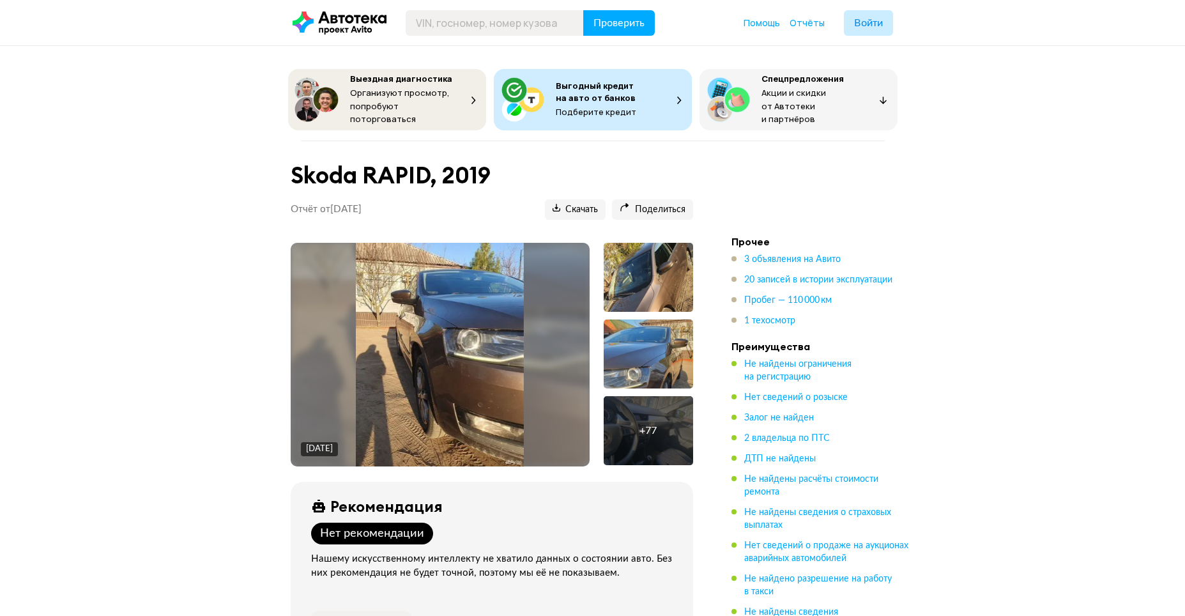
click at [776, 267] on ul "3 объявления на Авито 20 записей в истории эксплуатации Пробег — 110 000 км 1 т…" at bounding box center [820, 290] width 179 height 74
click at [776, 268] on ul "3 объявления на Авито 20 записей в истории эксплуатации Пробег — 110 000 км 1 т…" at bounding box center [820, 290] width 179 height 74
click at [776, 275] on span "20 записей в истории эксплуатации" at bounding box center [818, 279] width 148 height 9
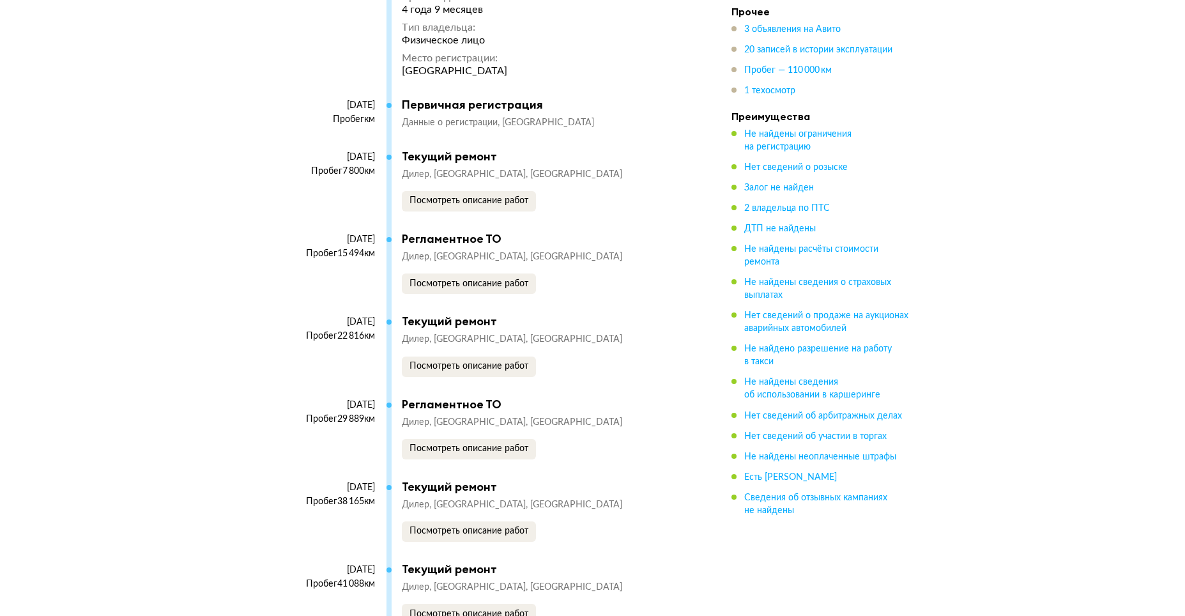
scroll to position [3540, 0]
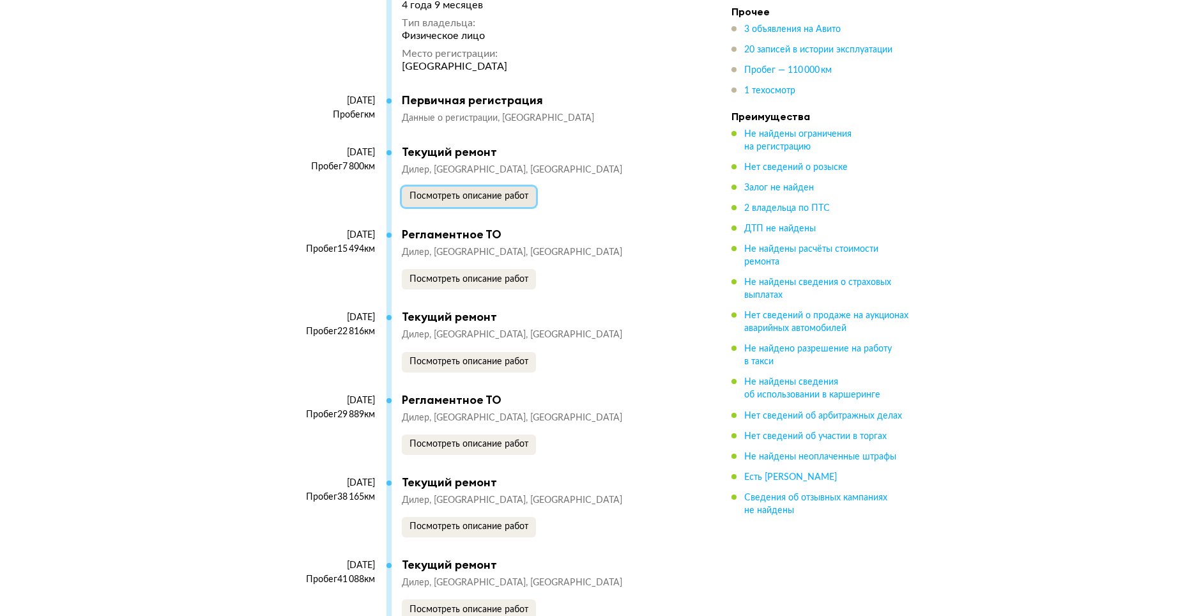
click at [470, 201] on span "Посмотреть описание работ" at bounding box center [468, 196] width 119 height 9
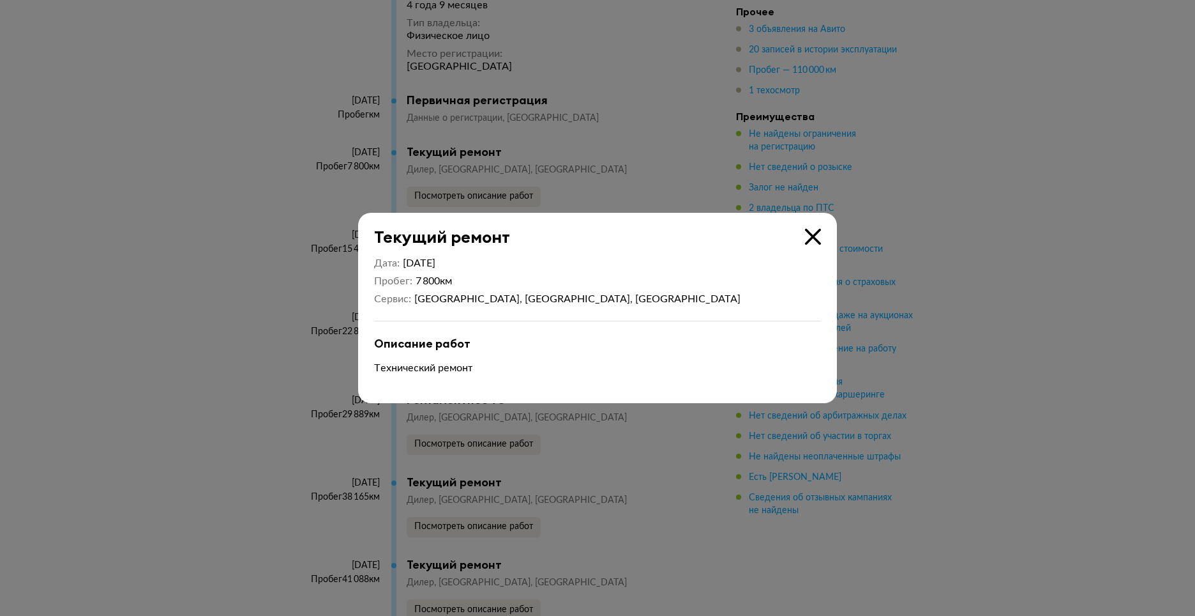
click at [805, 238] on icon at bounding box center [813, 237] width 16 height 16
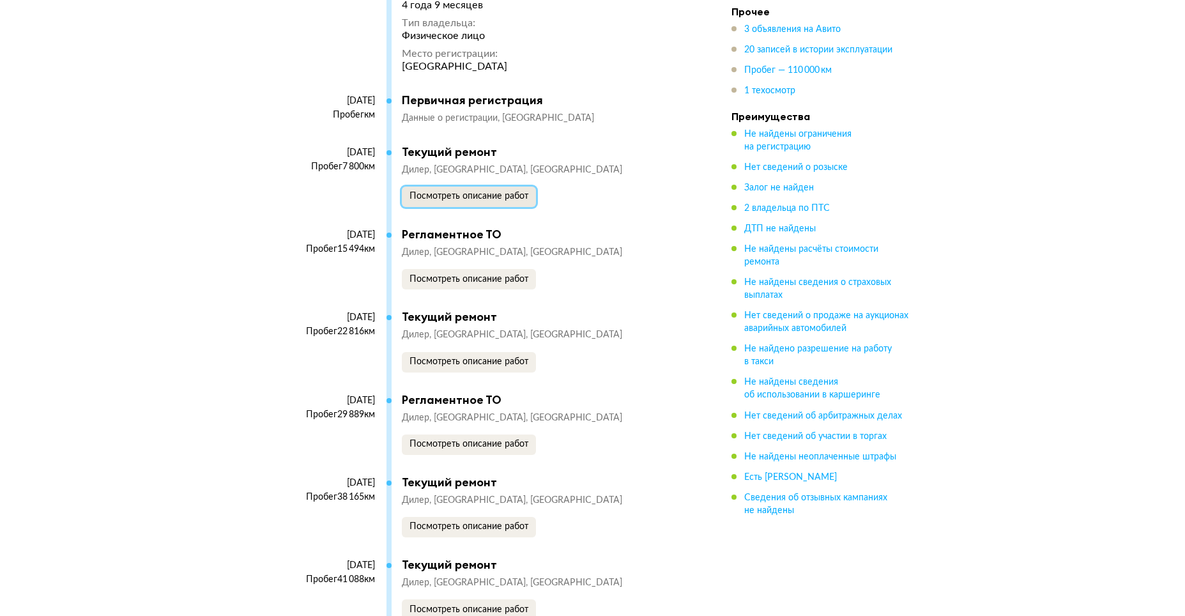
click at [460, 201] on span "Посмотреть описание работ" at bounding box center [468, 196] width 119 height 9
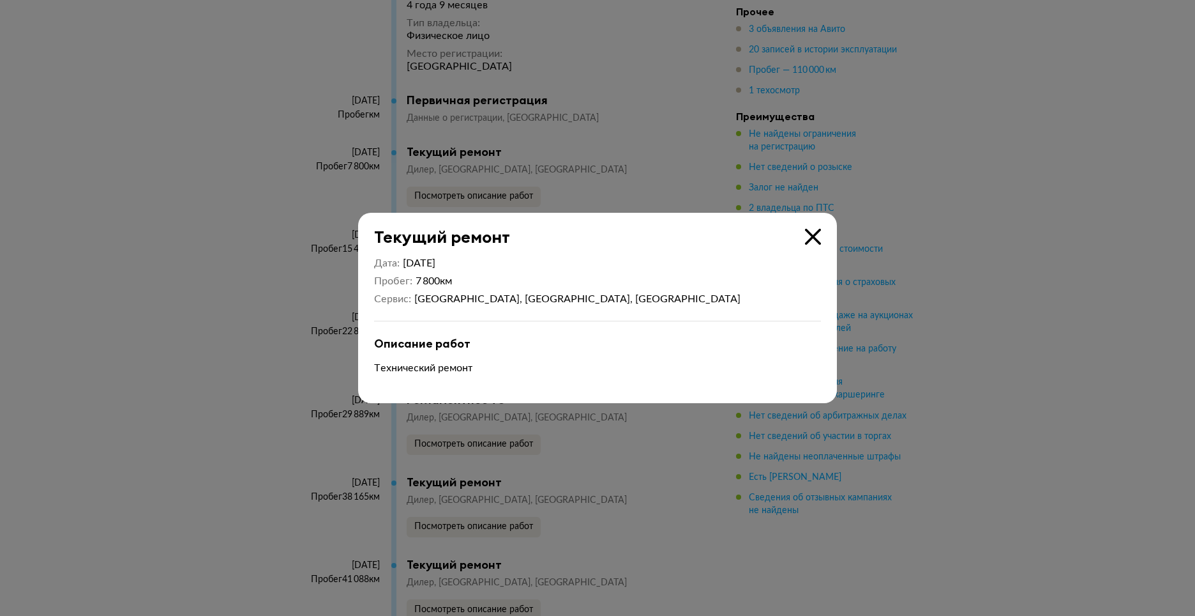
click at [818, 230] on icon at bounding box center [813, 237] width 16 height 16
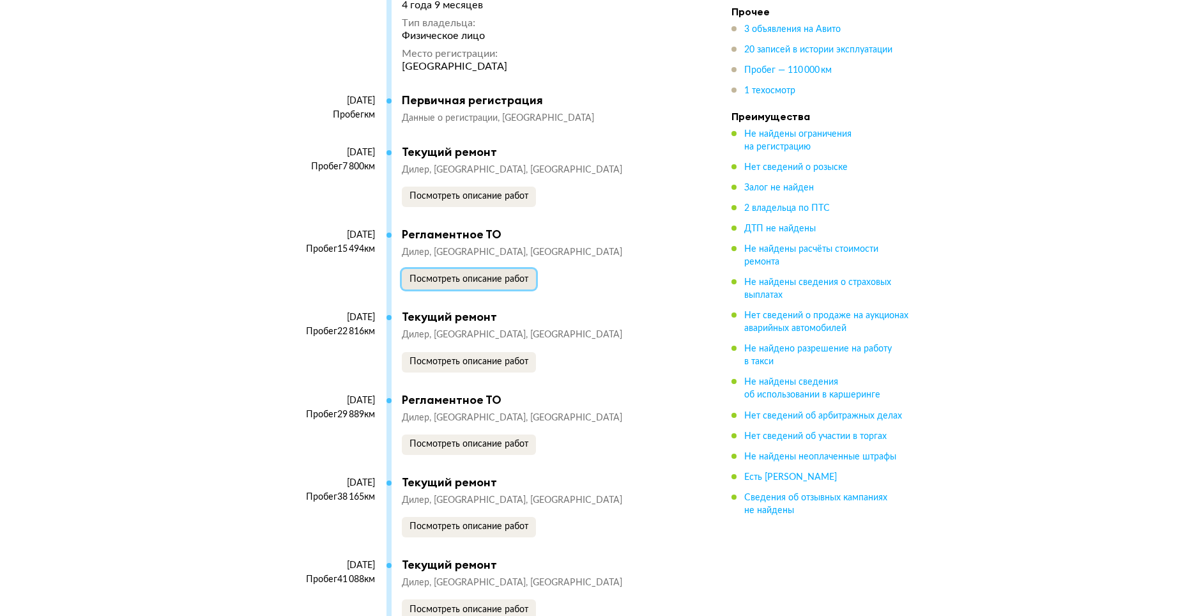
click at [468, 284] on span "Посмотреть описание работ" at bounding box center [468, 279] width 119 height 9
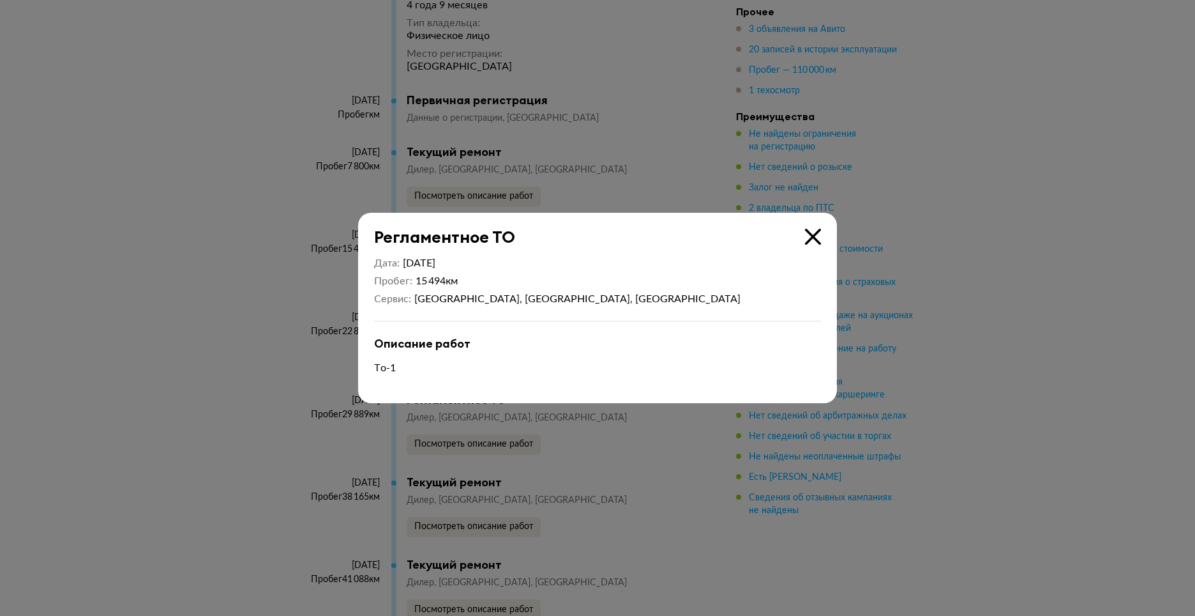
drag, startPoint x: 811, startPoint y: 232, endPoint x: 584, endPoint y: 337, distance: 250.3
click at [810, 232] on icon at bounding box center [813, 237] width 16 height 16
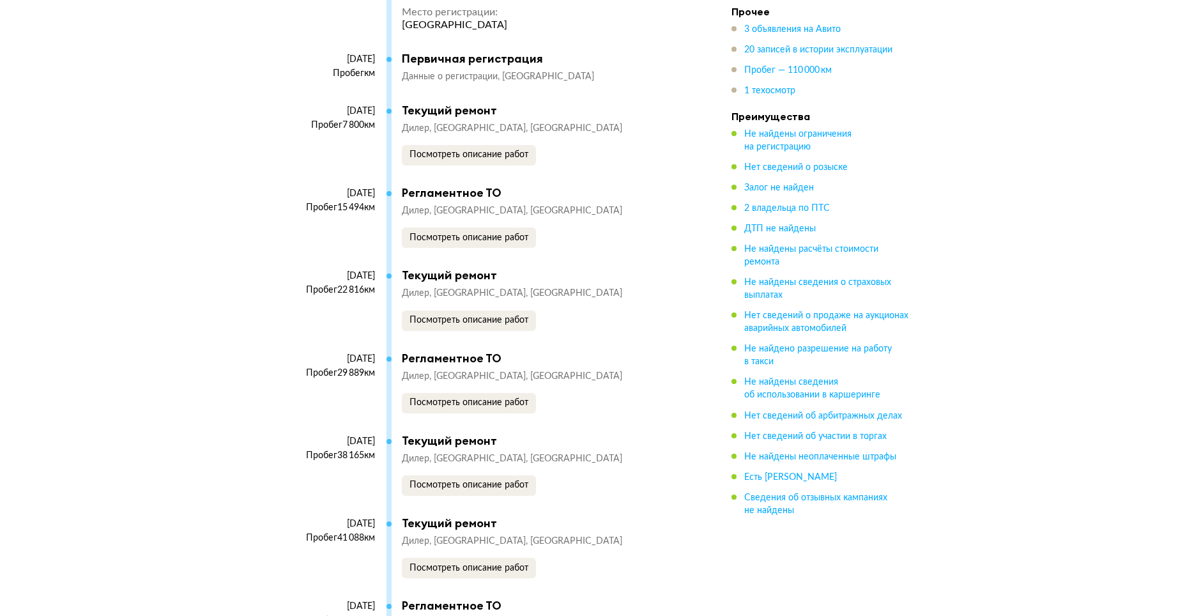
scroll to position [3604, 0]
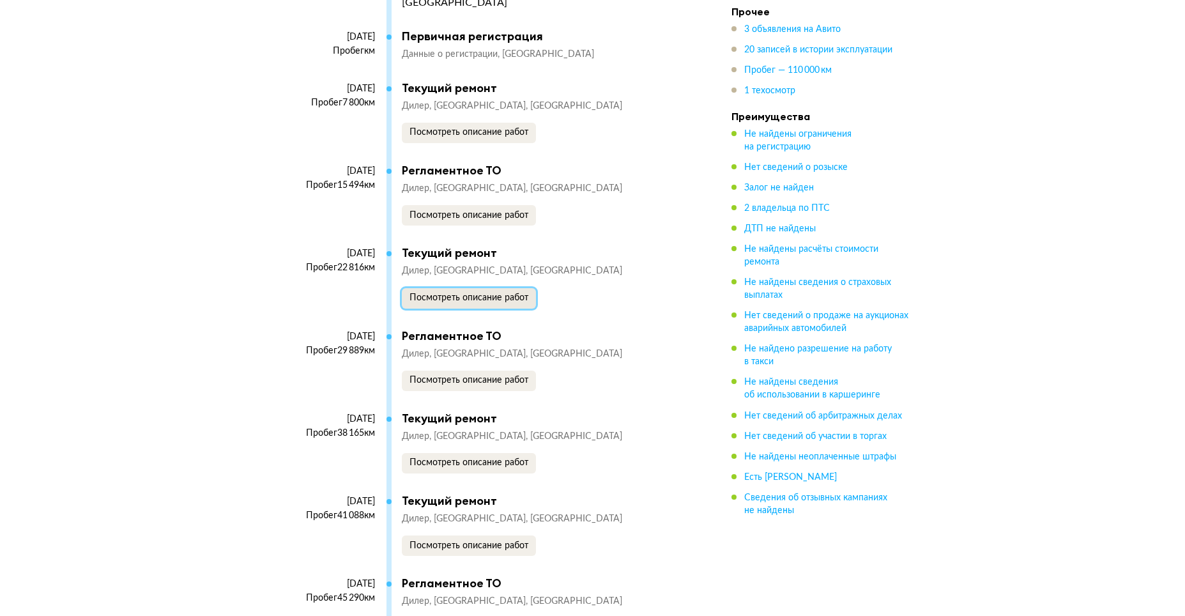
click at [473, 302] on span "Посмотреть описание работ" at bounding box center [468, 297] width 119 height 9
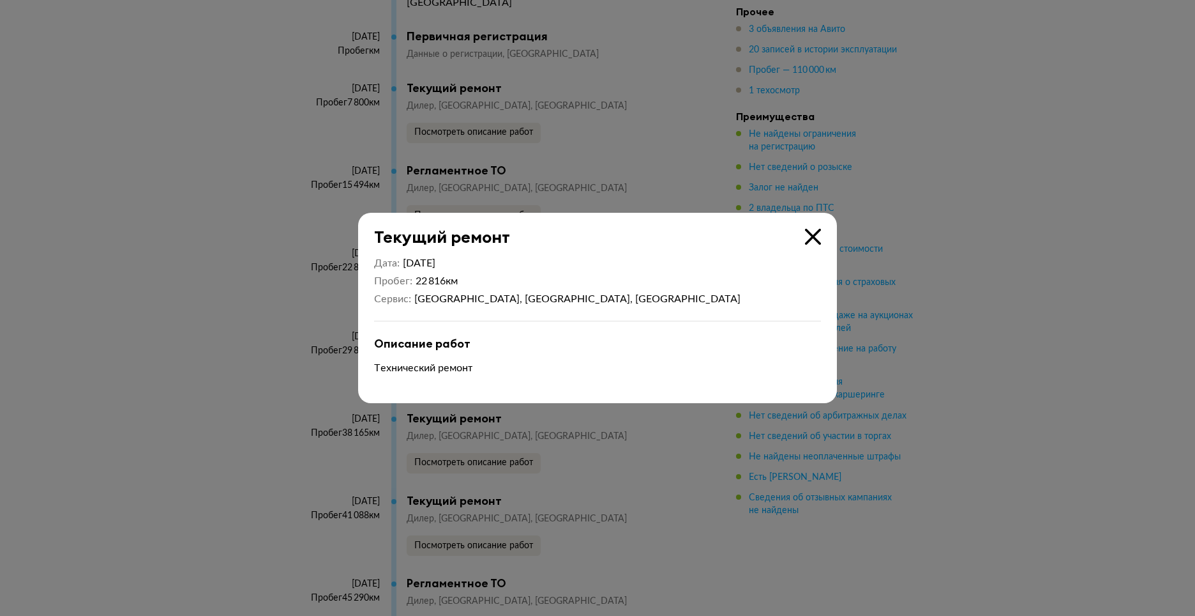
click at [819, 231] on icon at bounding box center [813, 237] width 16 height 16
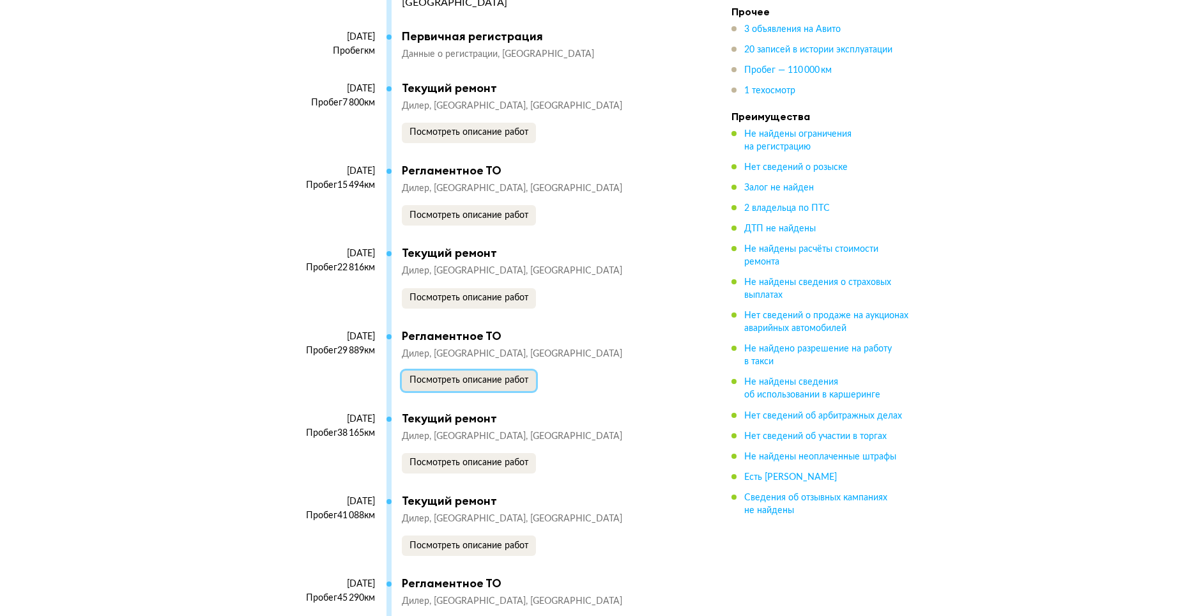
click at [480, 384] on span "Посмотреть описание работ" at bounding box center [468, 379] width 119 height 9
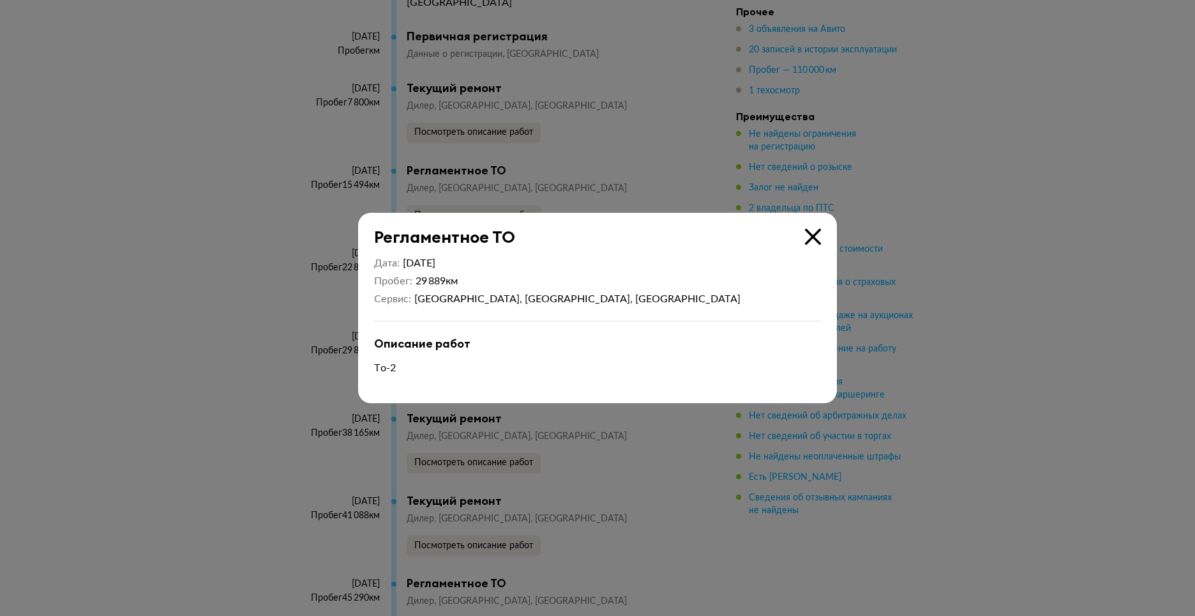
click at [806, 243] on icon at bounding box center [813, 237] width 16 height 16
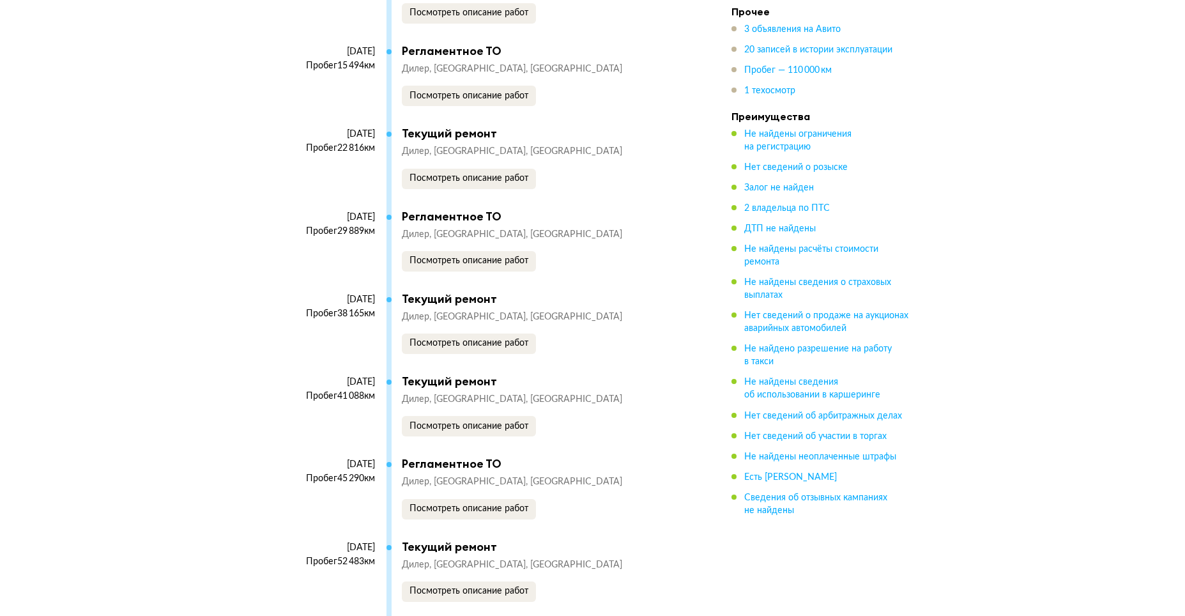
scroll to position [3732, 0]
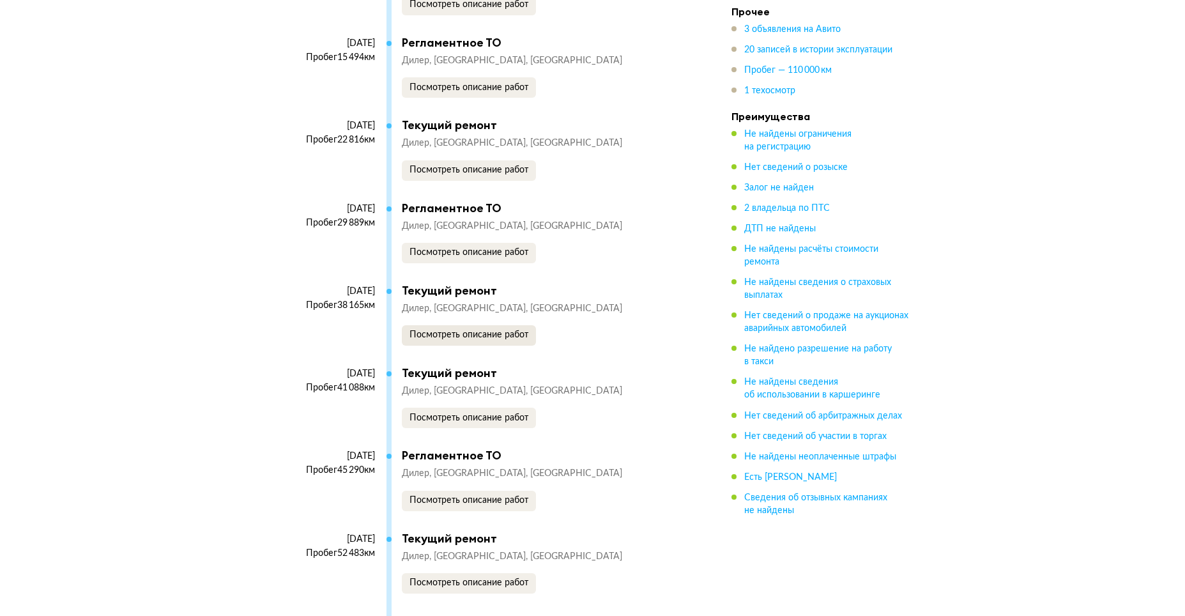
click at [465, 354] on div "[DATE] Пробег 38 165 км Текущий ремонт [GEOGRAPHIC_DATA], [GEOGRAPHIC_DATA] Пос…" at bounding box center [486, 325] width 390 height 82
click at [461, 339] on span "Посмотреть описание работ" at bounding box center [468, 334] width 119 height 9
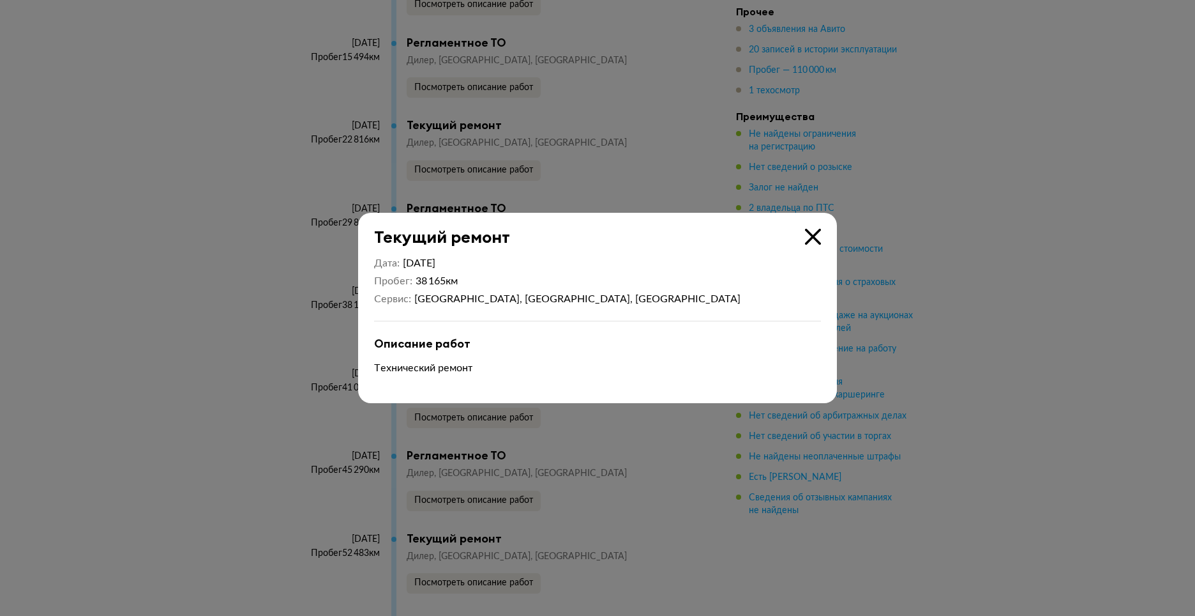
click at [810, 241] on icon at bounding box center [813, 237] width 16 height 16
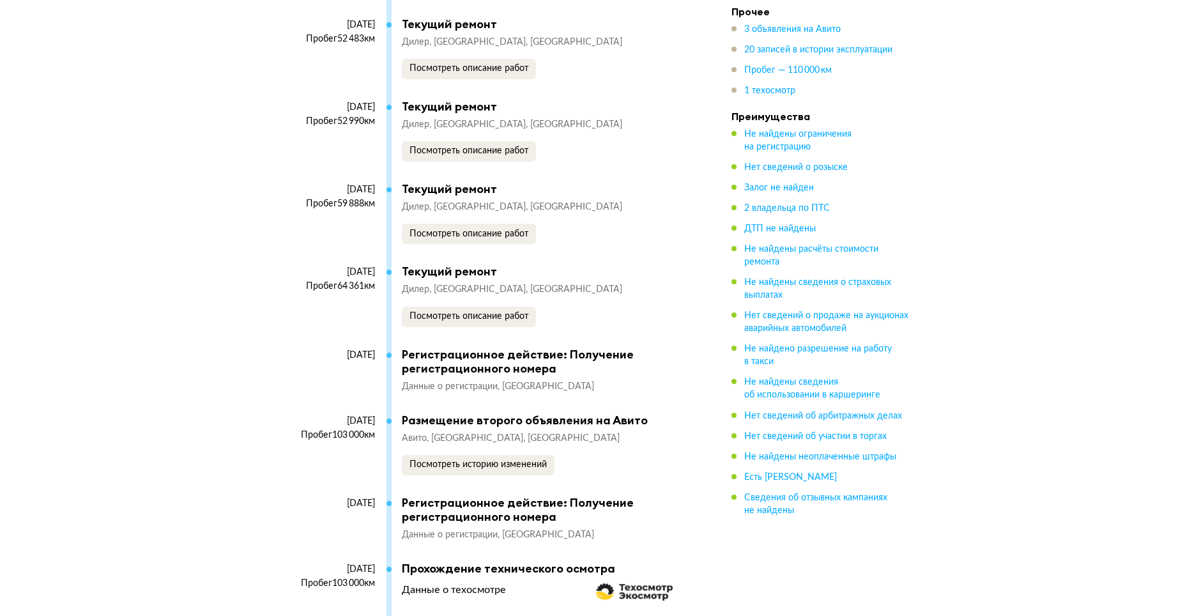
scroll to position [4243, 0]
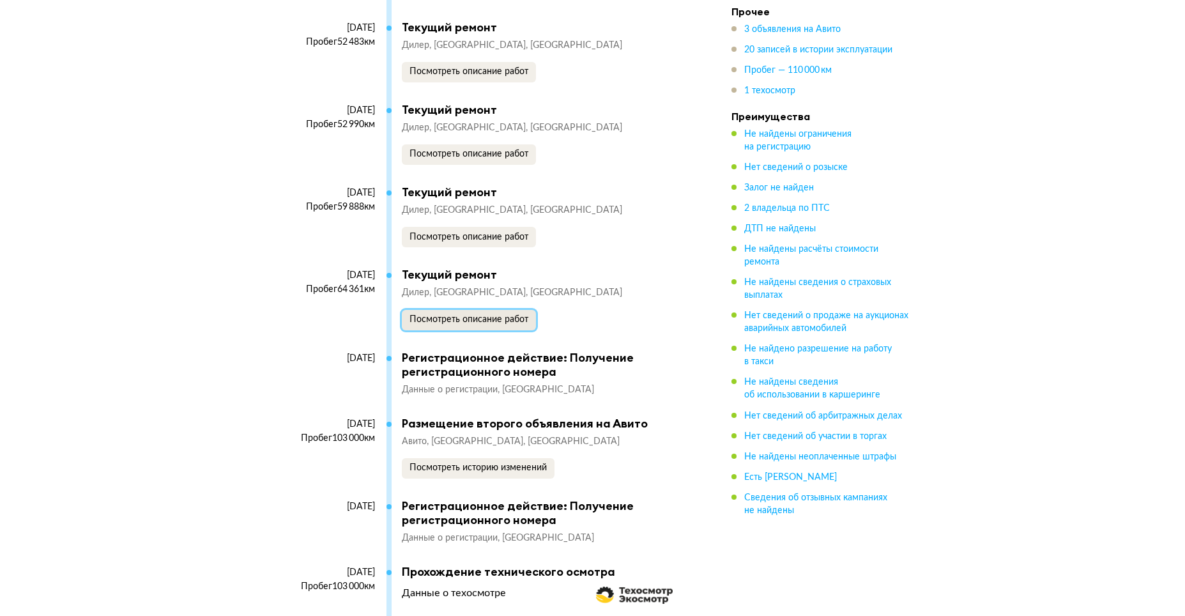
click at [481, 324] on span "Посмотреть описание работ" at bounding box center [468, 319] width 119 height 9
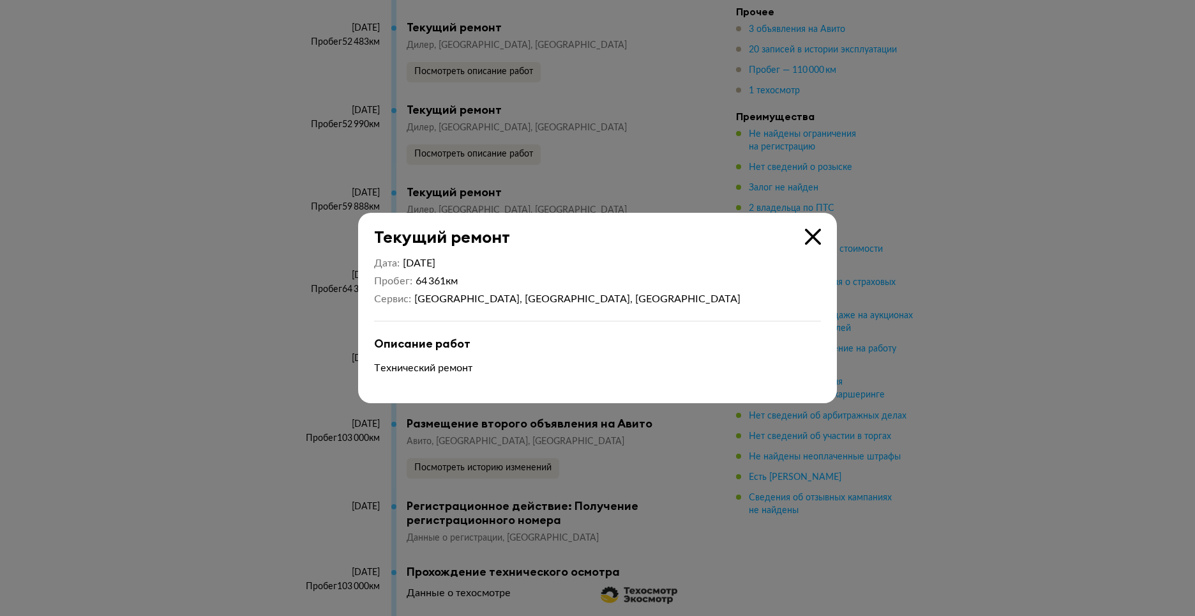
click at [814, 238] on icon at bounding box center [813, 237] width 16 height 16
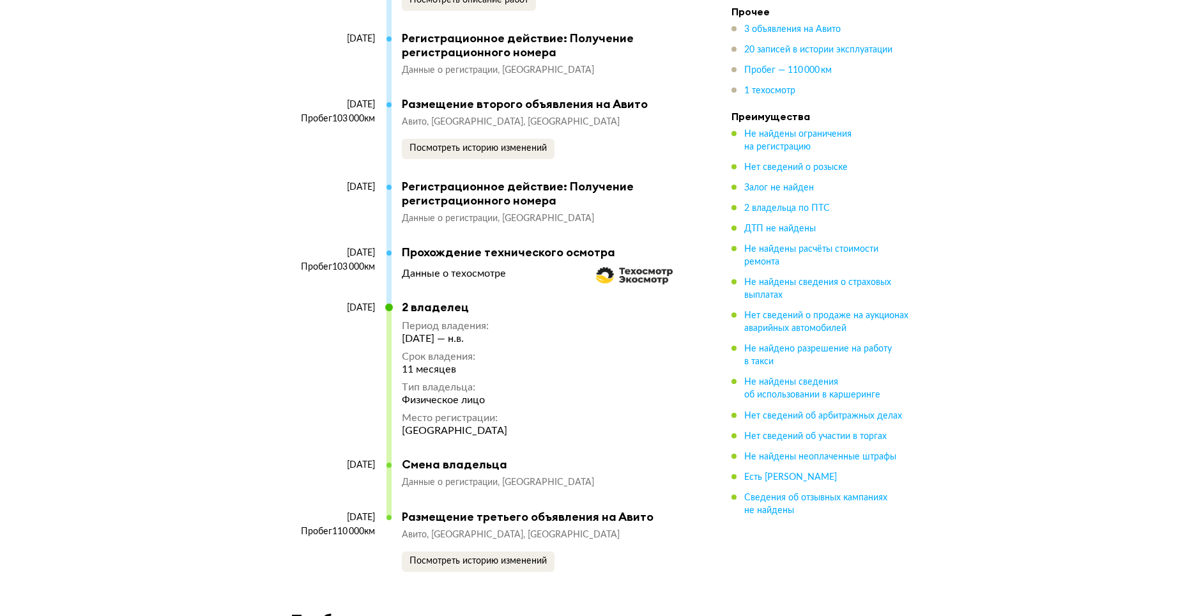
scroll to position [4498, 0]
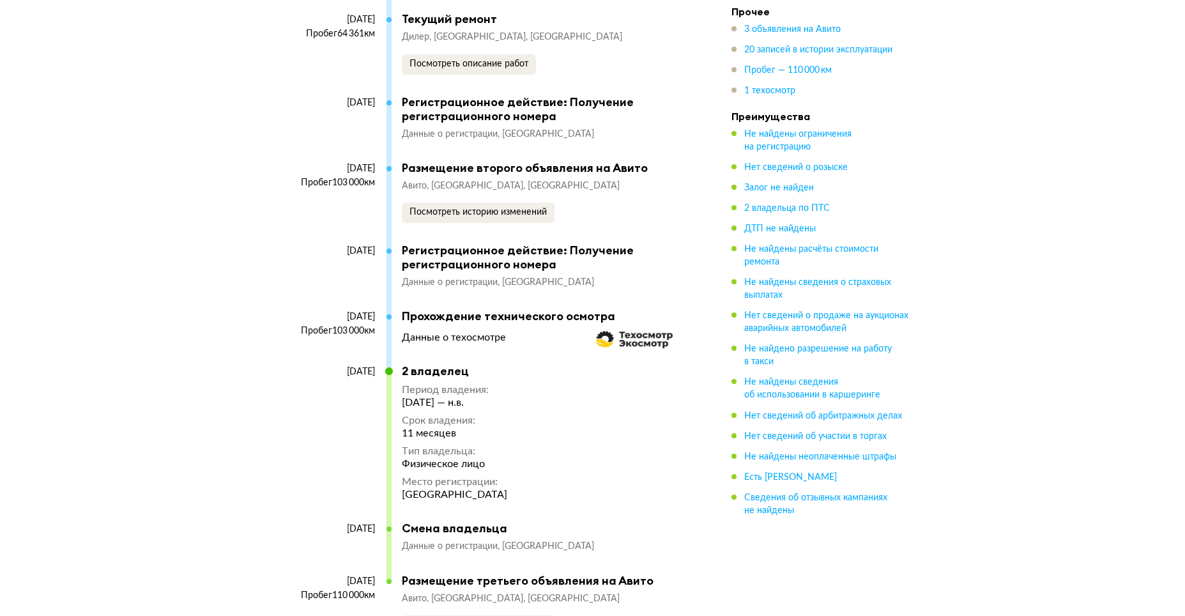
drag, startPoint x: 467, startPoint y: 418, endPoint x: 551, endPoint y: 416, distance: 83.7
click at [542, 416] on div "[DATE] 2 владелец Период владения : [DATE] — н.в. Срок владения : 11 месяцев Ти…" at bounding box center [486, 442] width 390 height 157
click at [498, 364] on div "[DATE] Пробег 103 000 км Прохождение технического осмотра Данные о техосмотре" at bounding box center [486, 336] width 390 height 55
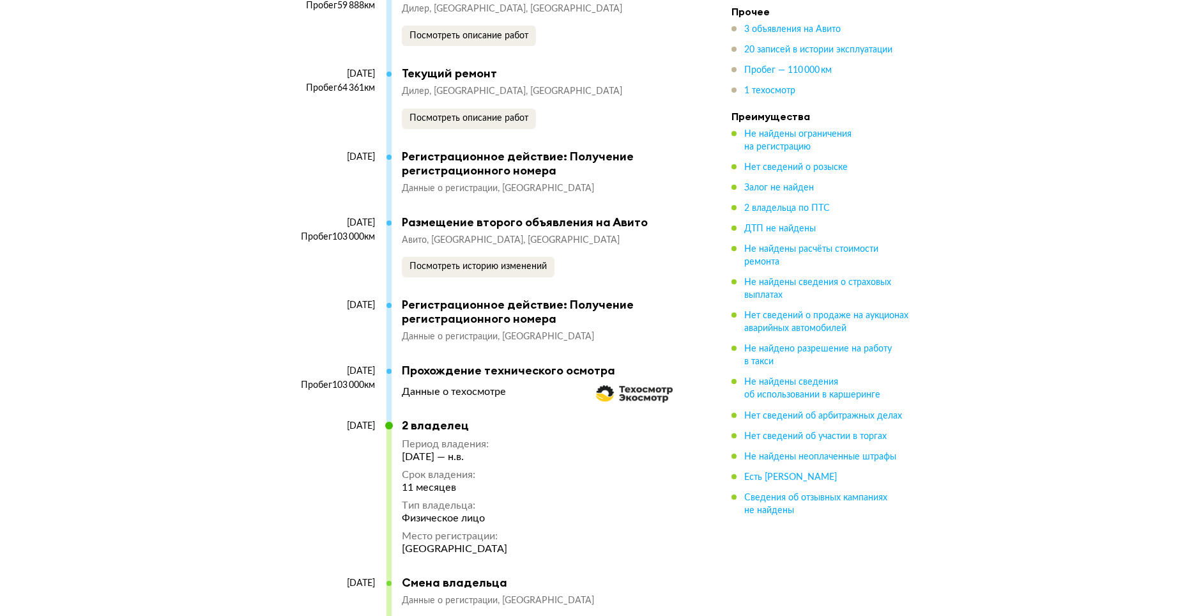
scroll to position [4370, 0]
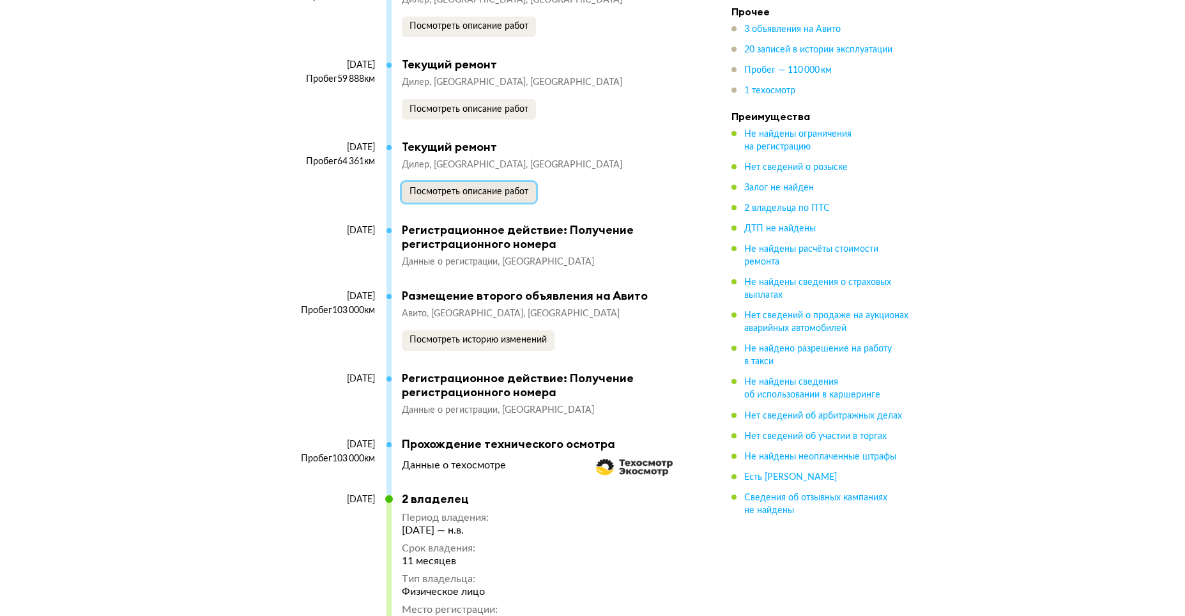
click at [458, 196] on span "Посмотреть описание работ" at bounding box center [468, 191] width 119 height 9
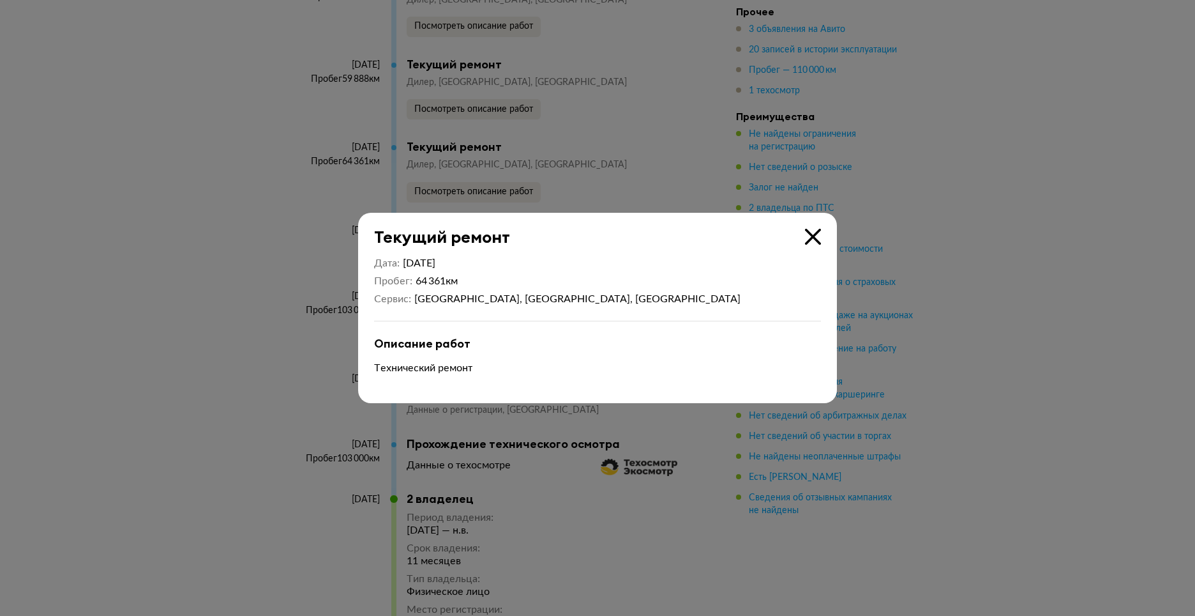
click at [817, 232] on icon at bounding box center [813, 237] width 16 height 16
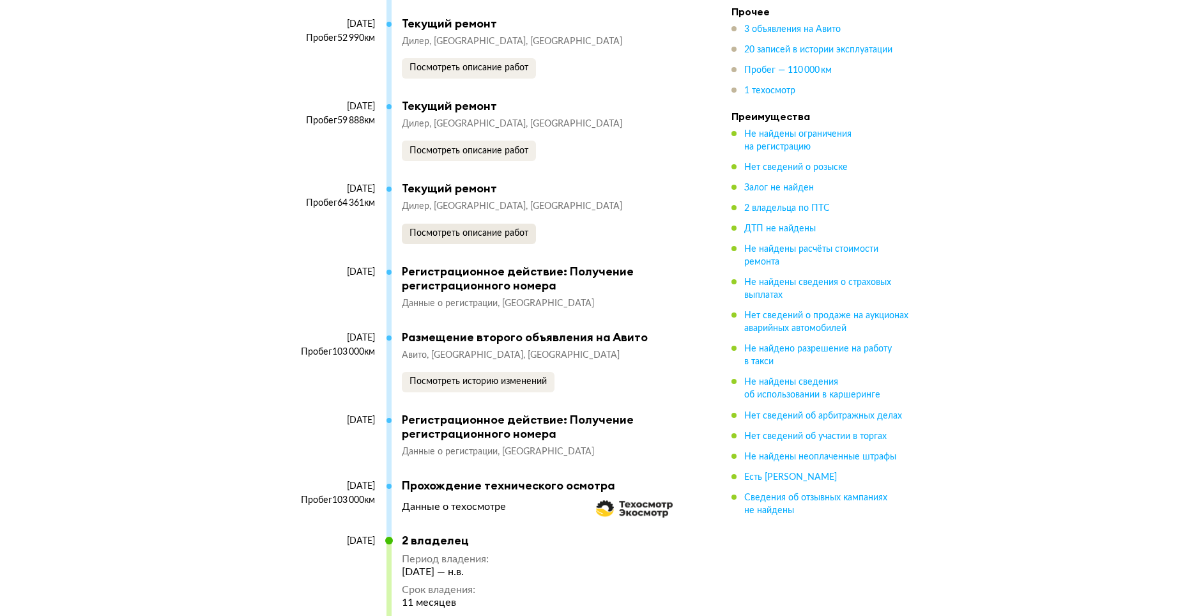
scroll to position [4306, 0]
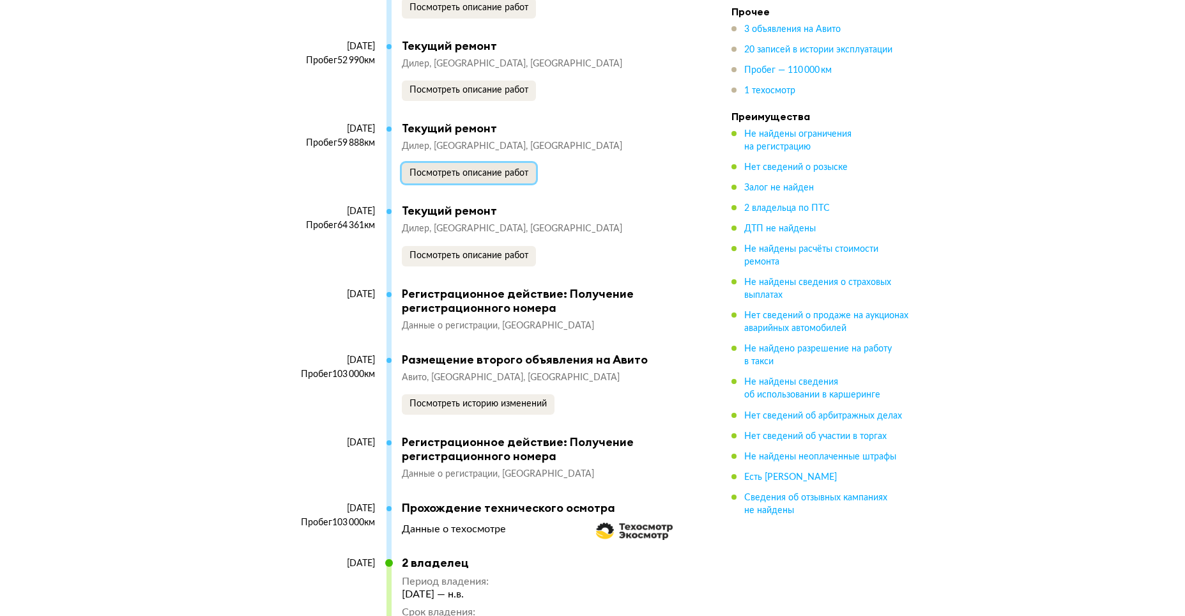
click at [471, 178] on span "Посмотреть описание работ" at bounding box center [468, 173] width 119 height 9
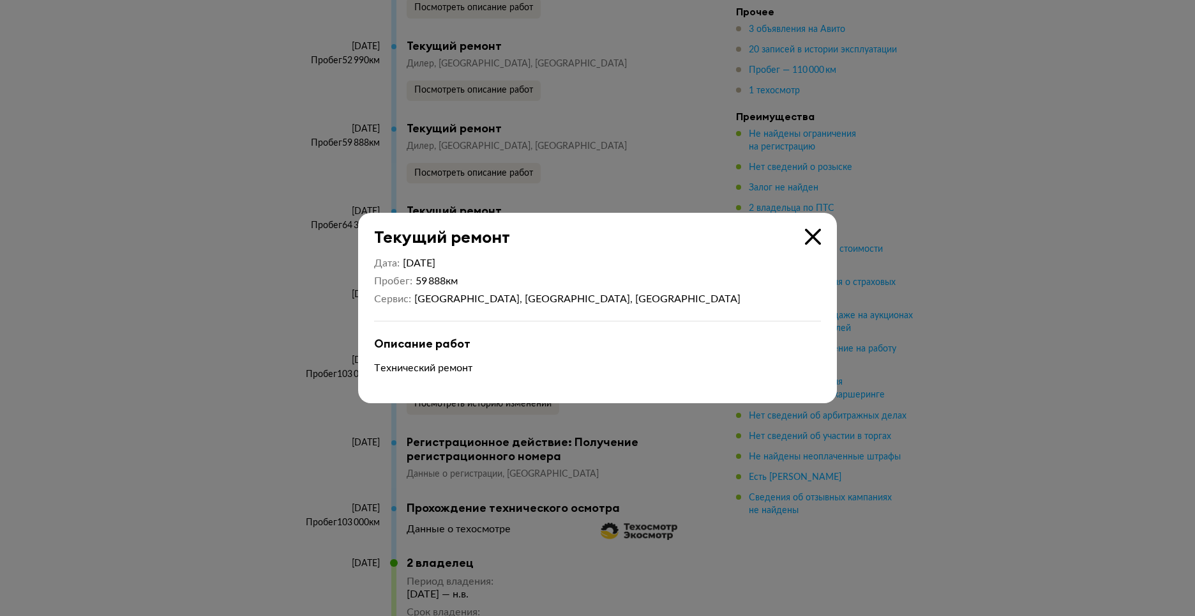
click at [814, 238] on icon at bounding box center [813, 237] width 16 height 16
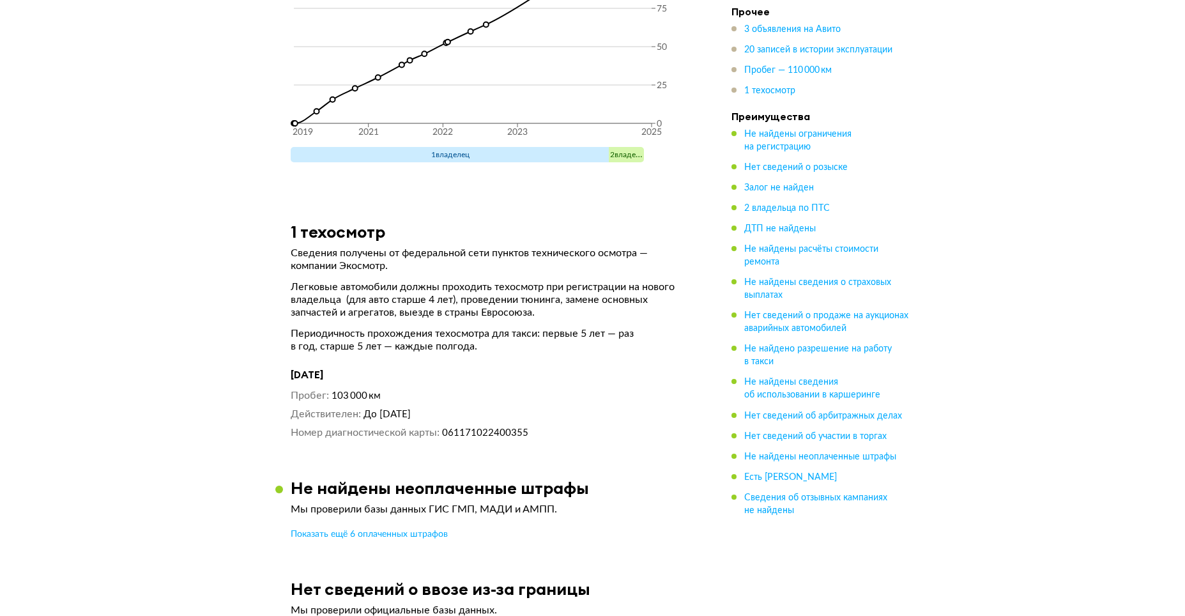
scroll to position [5328, 0]
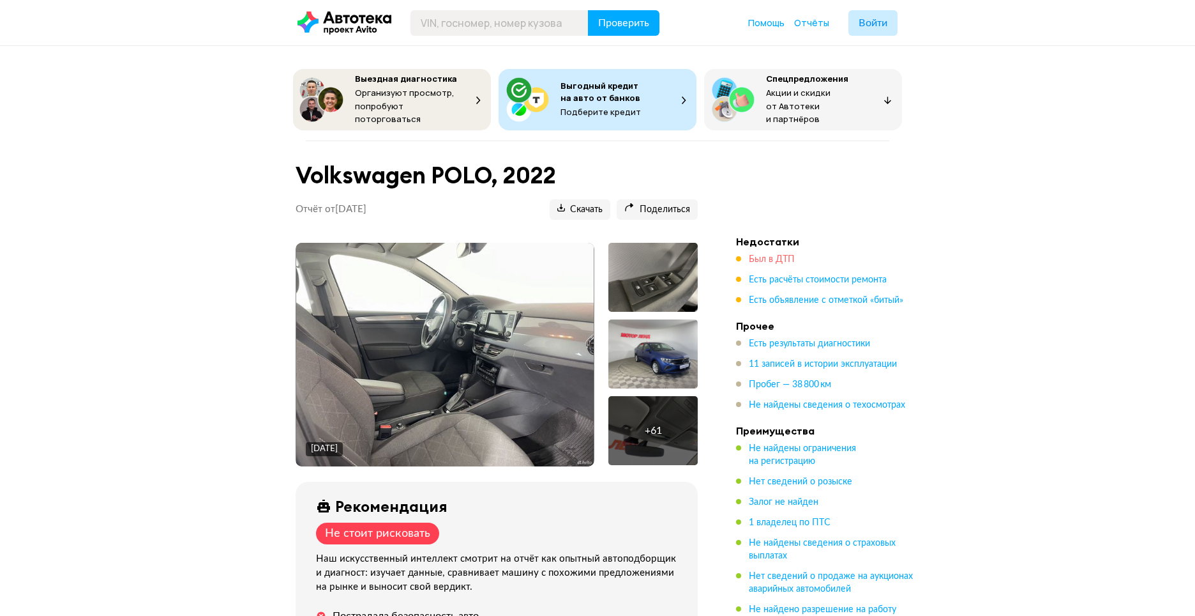
click at [759, 255] on span "Был в ДТП" at bounding box center [772, 259] width 46 height 9
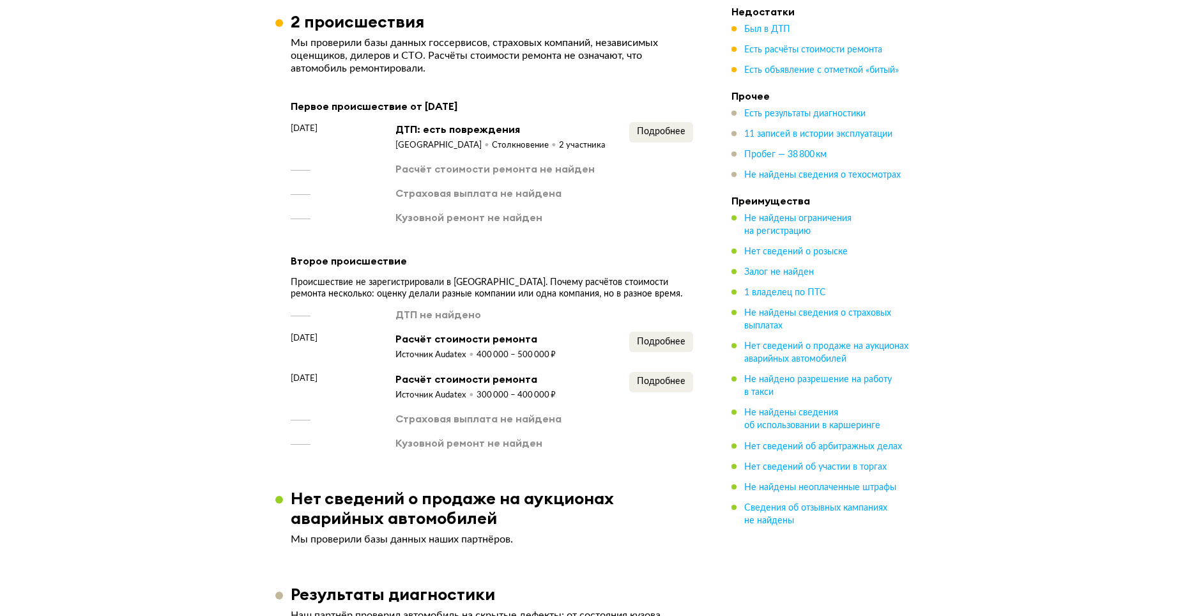
scroll to position [1241, 0]
click at [650, 137] on span "Подробнее" at bounding box center [661, 132] width 49 height 9
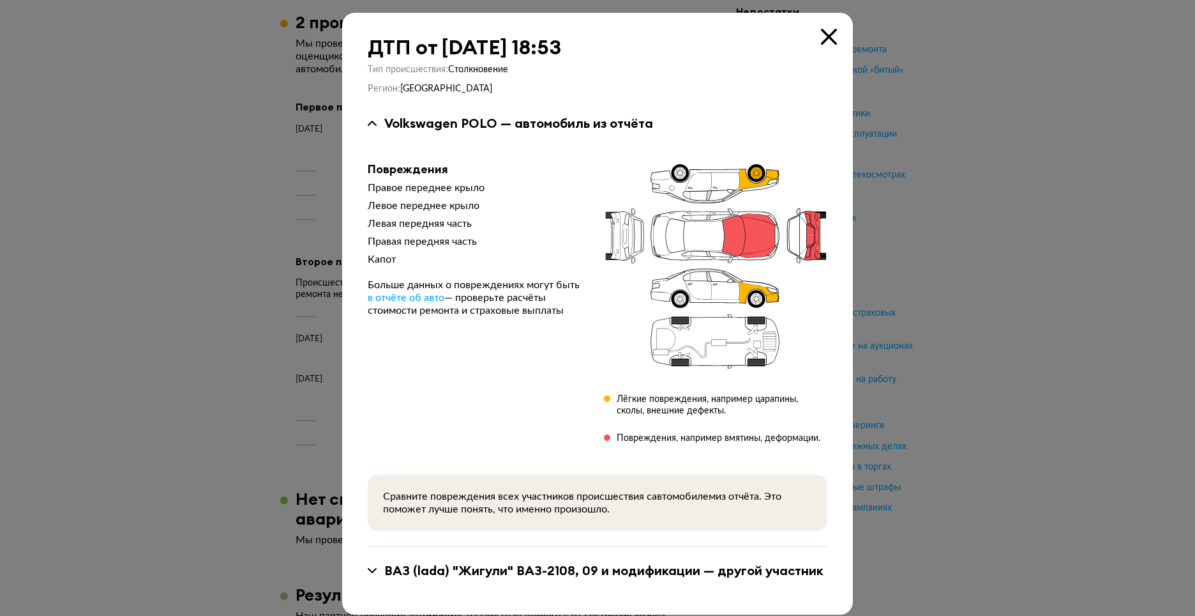
click at [821, 33] on icon at bounding box center [829, 37] width 16 height 16
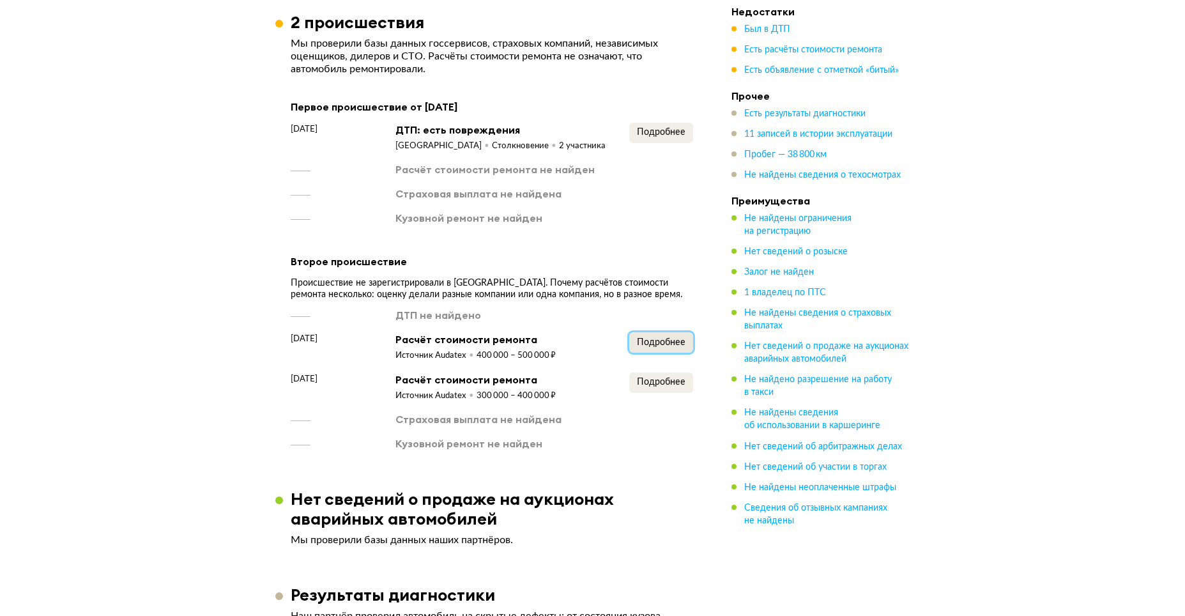
click at [659, 347] on span "Подробнее" at bounding box center [661, 342] width 49 height 9
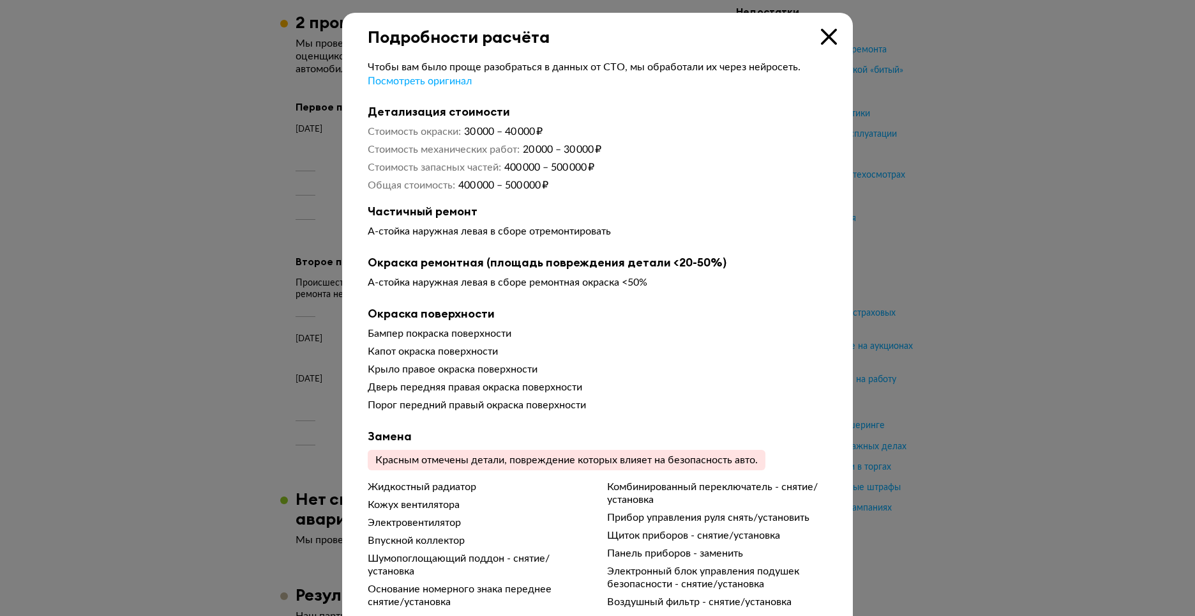
click at [819, 27] on div "Подробности расчёта" at bounding box center [597, 30] width 511 height 34
click at [821, 32] on icon at bounding box center [829, 37] width 16 height 16
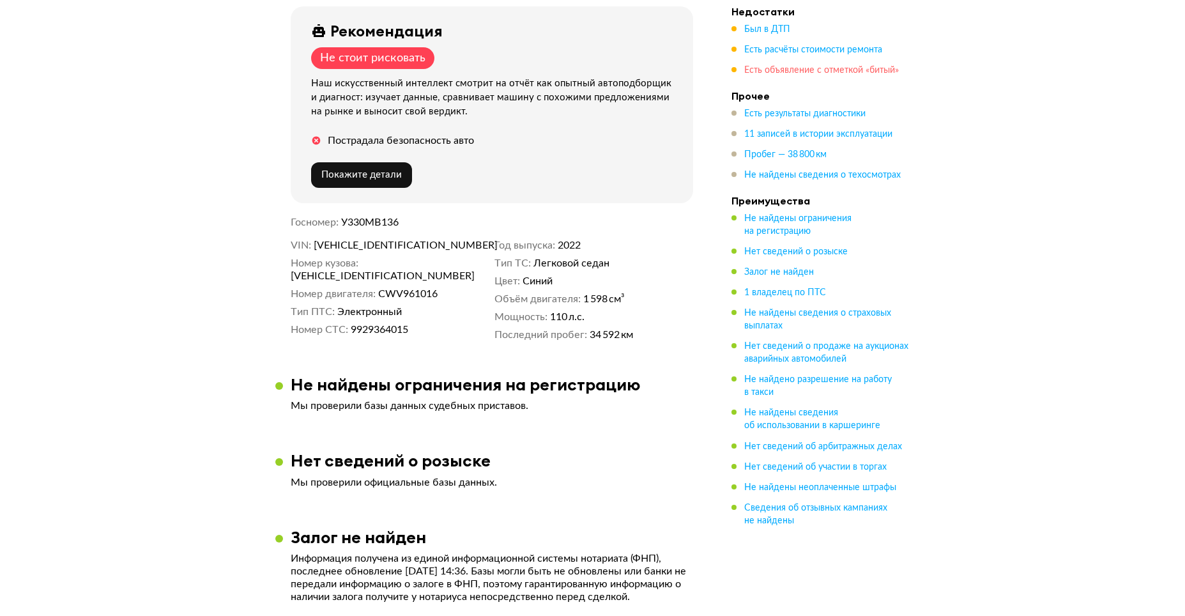
click at [772, 68] on span "Есть объявление с отметкой «битый»" at bounding box center [821, 70] width 155 height 9
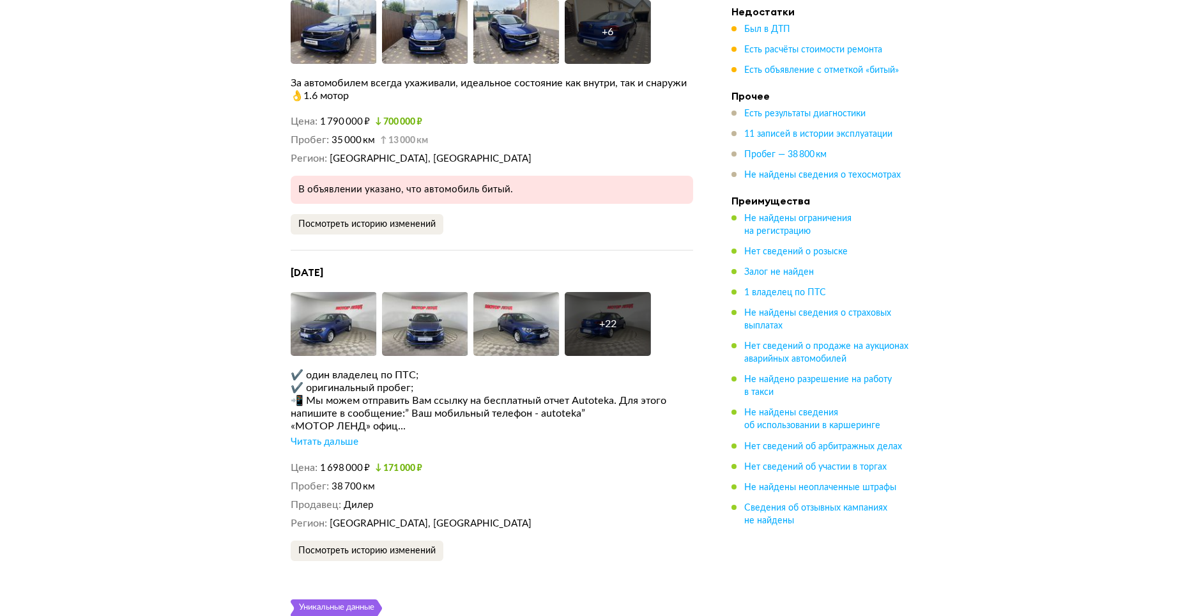
scroll to position [2600, 0]
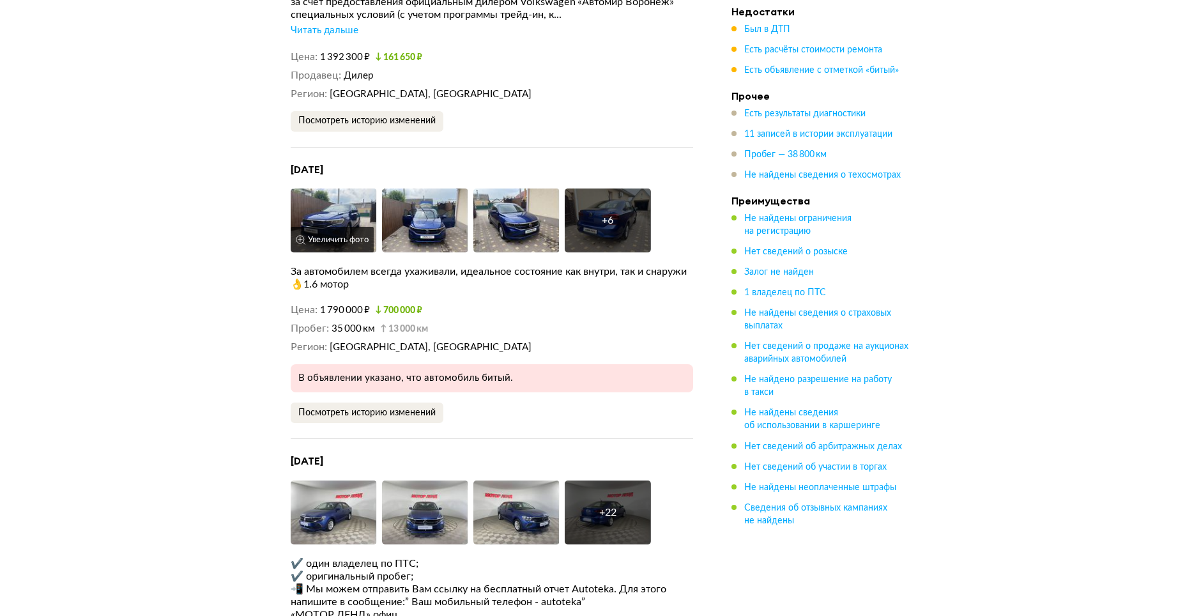
click at [342, 229] on img at bounding box center [334, 220] width 86 height 64
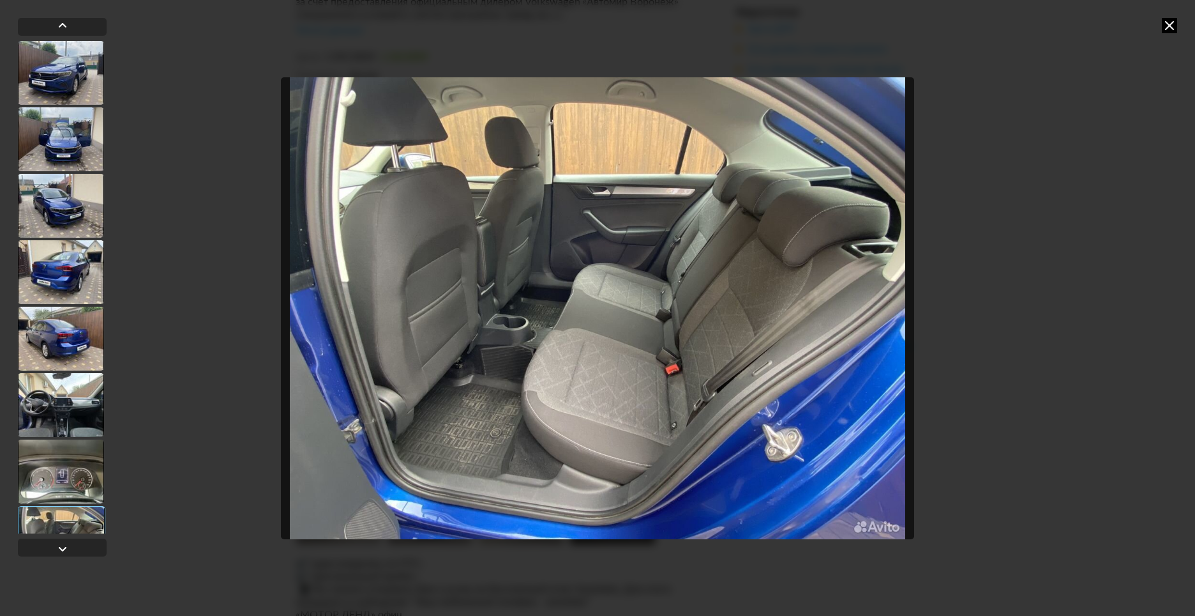
click at [1170, 26] on icon at bounding box center [1169, 25] width 15 height 15
